Goal: Task Accomplishment & Management: Complete application form

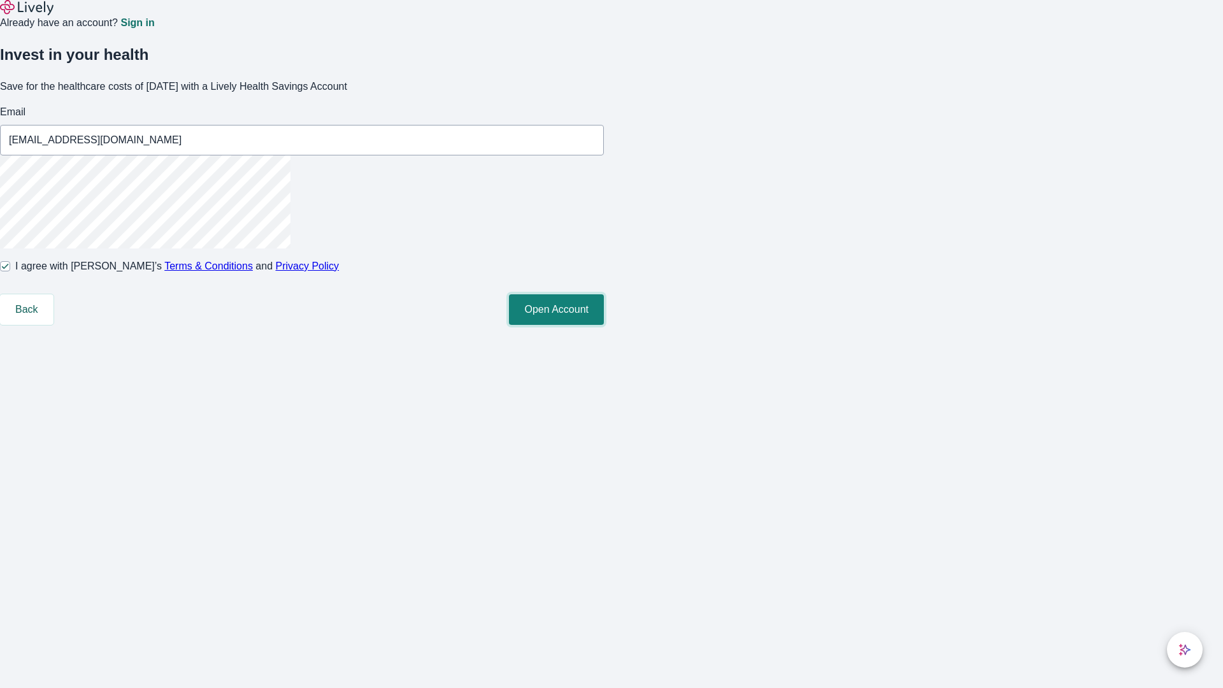
click at [604, 325] on button "Open Account" at bounding box center [556, 309] width 95 height 31
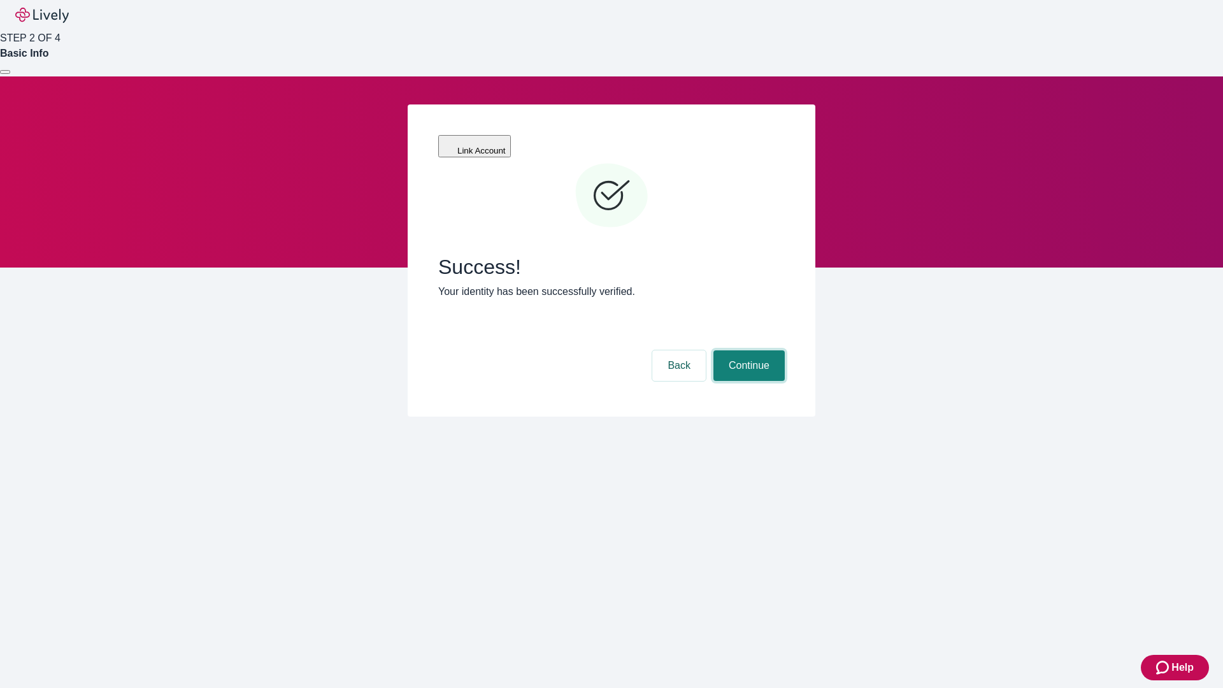
click at [747, 350] on button "Continue" at bounding box center [749, 365] width 71 height 31
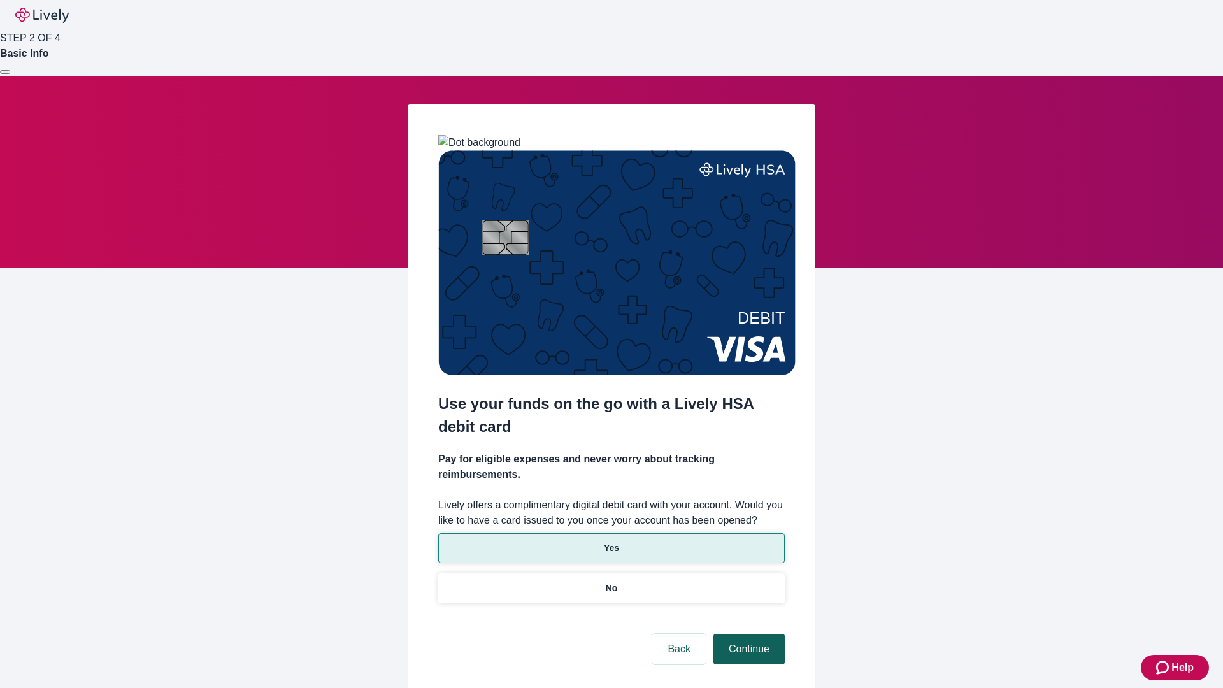
click at [611, 582] on p "No" at bounding box center [612, 588] width 12 height 13
click at [747, 634] on button "Continue" at bounding box center [749, 649] width 71 height 31
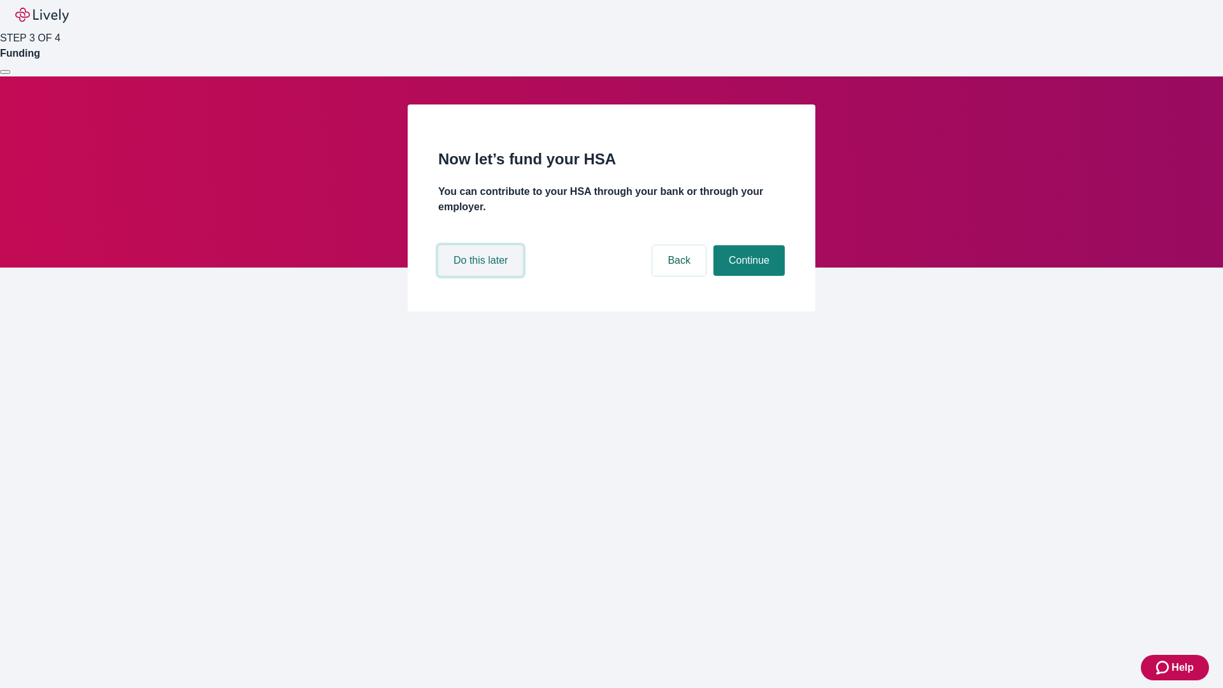
click at [482, 276] on button "Do this later" at bounding box center [480, 260] width 85 height 31
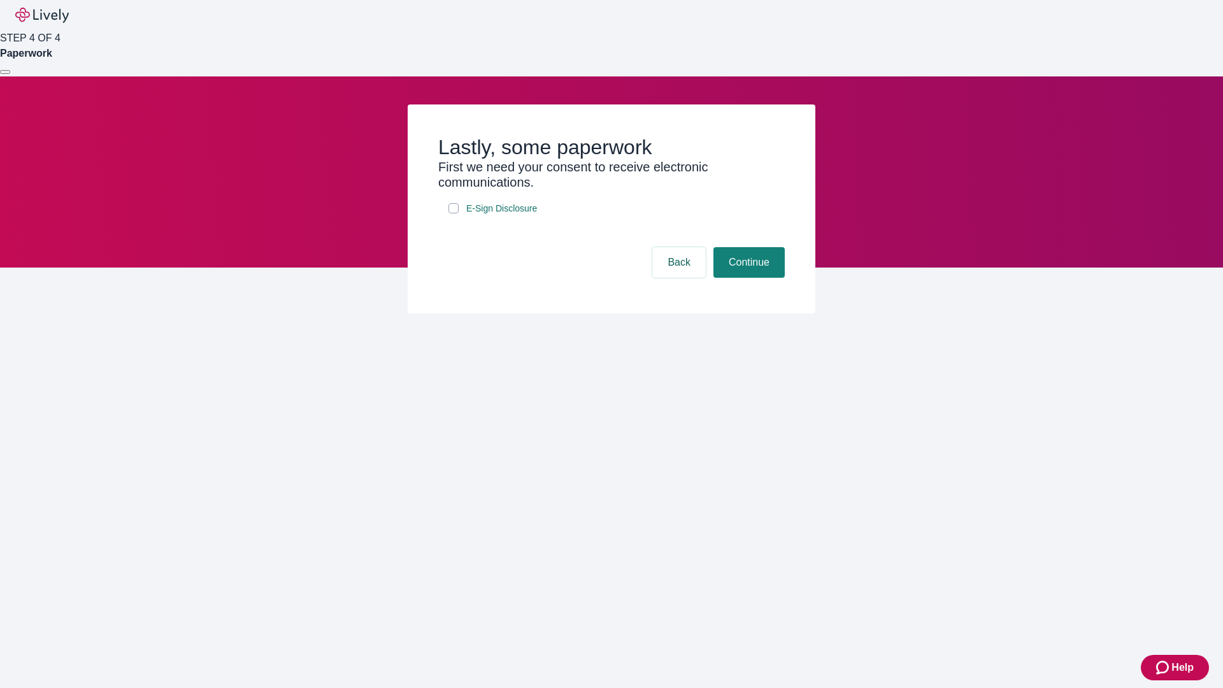
click at [454, 213] on input "E-Sign Disclosure" at bounding box center [453, 208] width 10 height 10
checkbox input "true"
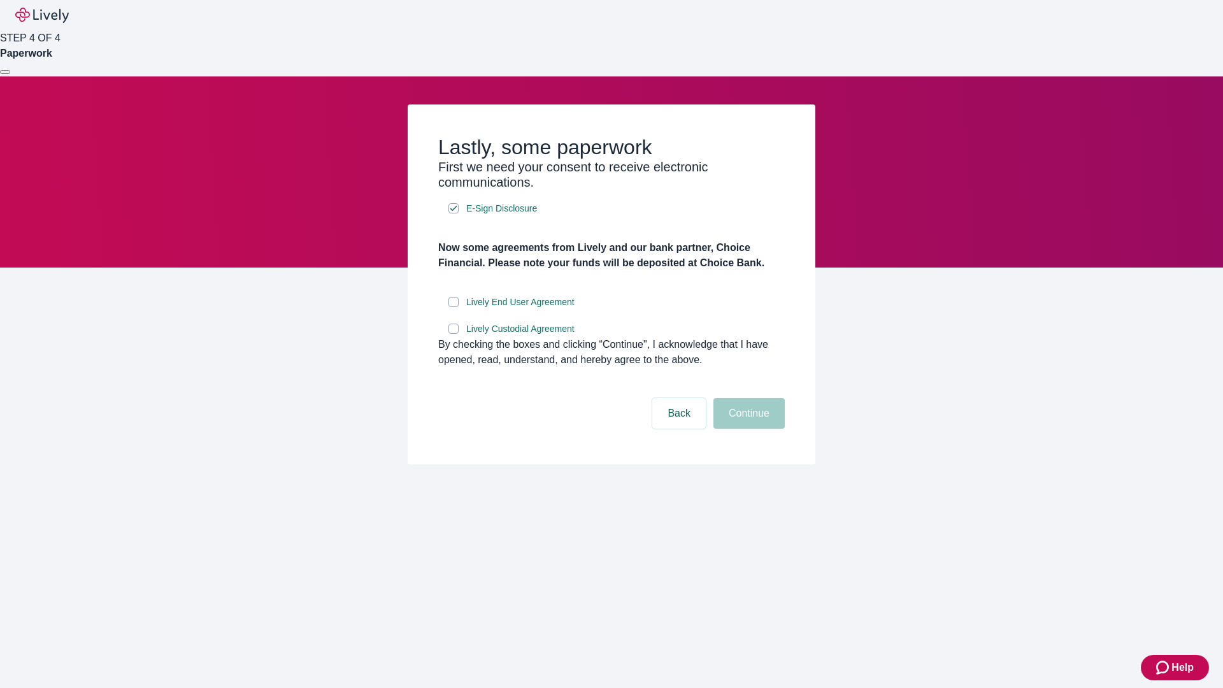
click at [454, 307] on input "Lively End User Agreement" at bounding box center [453, 302] width 10 height 10
checkbox input "true"
click at [454, 334] on input "Lively Custodial Agreement" at bounding box center [453, 329] width 10 height 10
checkbox input "true"
click at [747, 429] on button "Continue" at bounding box center [749, 413] width 71 height 31
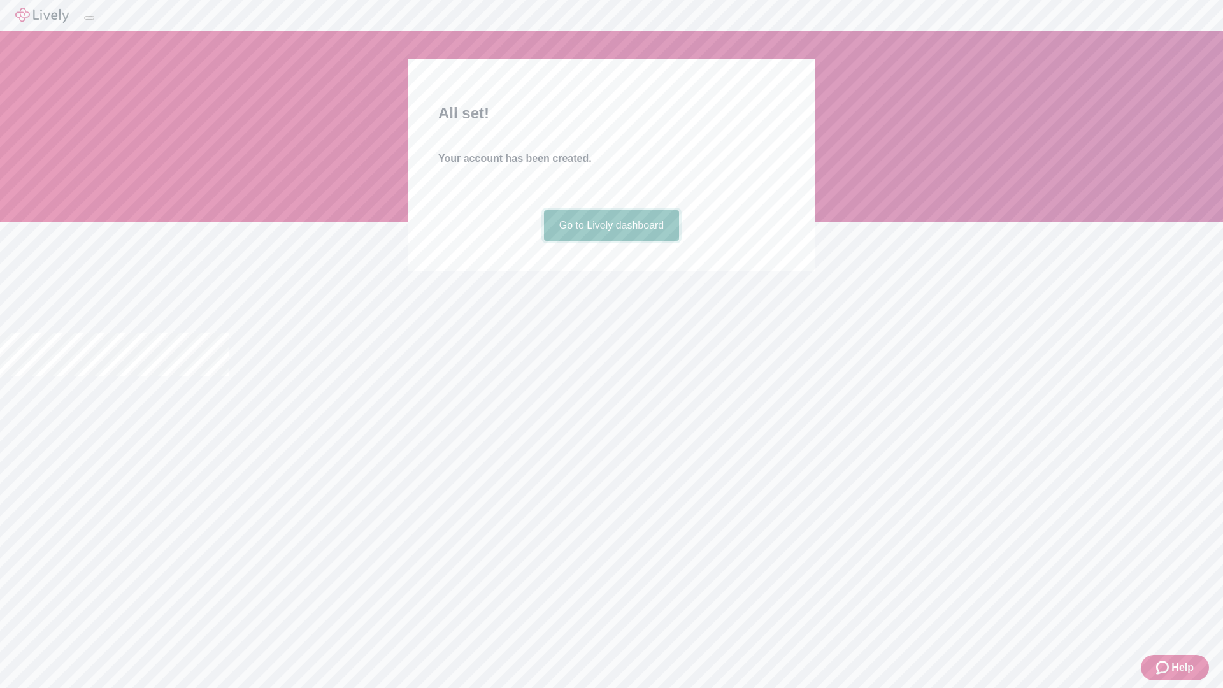
click at [611, 241] on link "Go to Lively dashboard" at bounding box center [612, 225] width 136 height 31
